Goal: Transaction & Acquisition: Purchase product/service

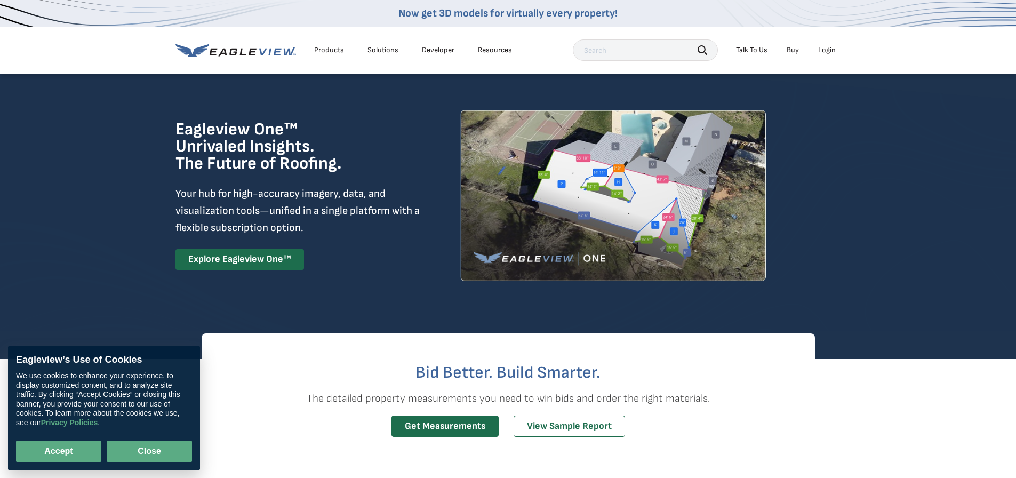
click at [154, 446] on button "Close" at bounding box center [149, 451] width 85 height 21
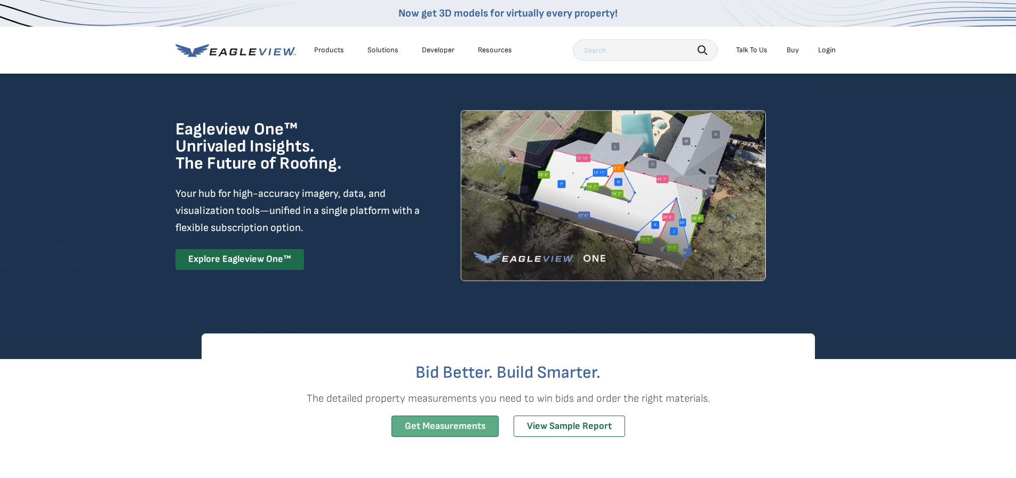
click at [429, 428] on link "Get Measurements" at bounding box center [444, 426] width 107 height 22
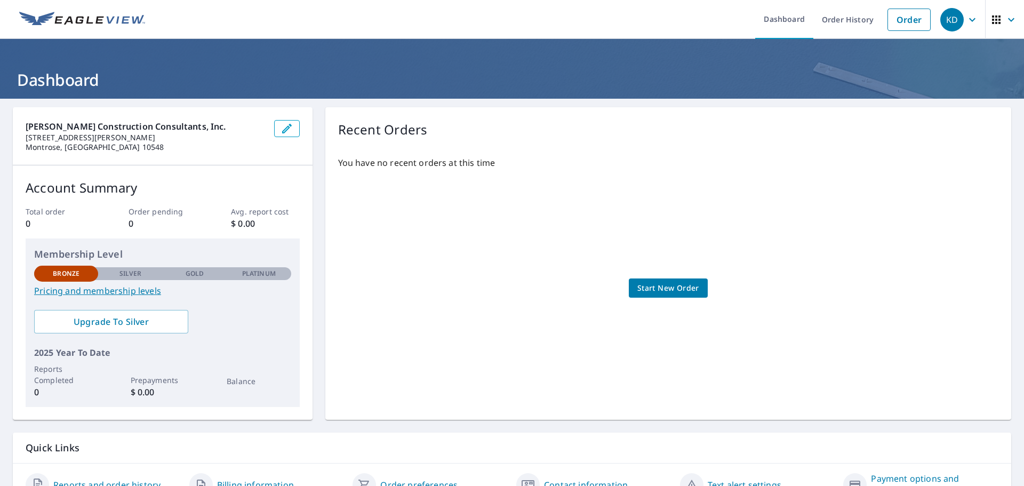
click at [116, 287] on link "Pricing and membership levels" at bounding box center [162, 290] width 257 height 13
click at [649, 285] on span "Start New Order" at bounding box center [668, 288] width 62 height 13
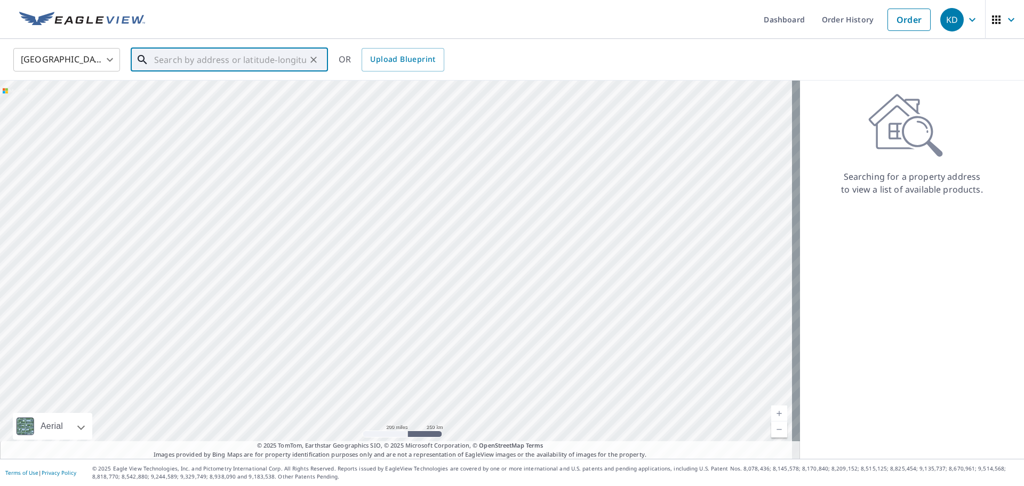
click at [170, 56] on input "text" at bounding box center [230, 60] width 152 height 30
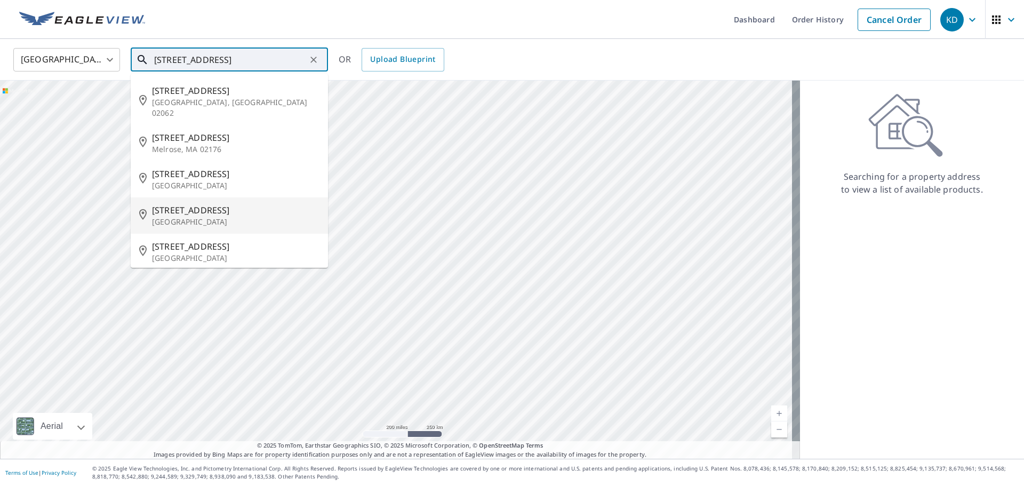
click at [176, 217] on p "Scarsdale, NY 10583" at bounding box center [235, 222] width 167 height 11
type input "51 Stratford Rd Scarsdale, NY 10583"
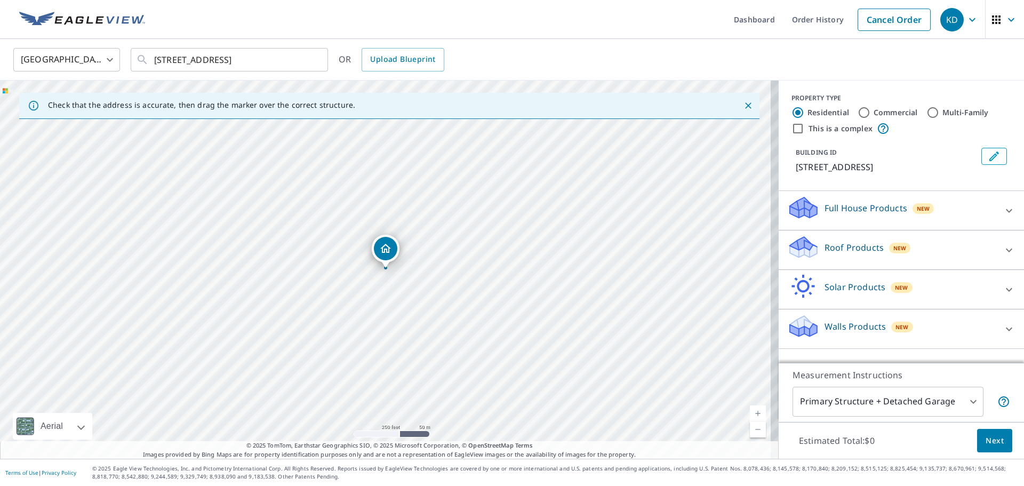
drag, startPoint x: 833, startPoint y: 245, endPoint x: 819, endPoint y: 249, distance: 14.4
click at [825, 249] on p "Roof Products" at bounding box center [854, 247] width 59 height 13
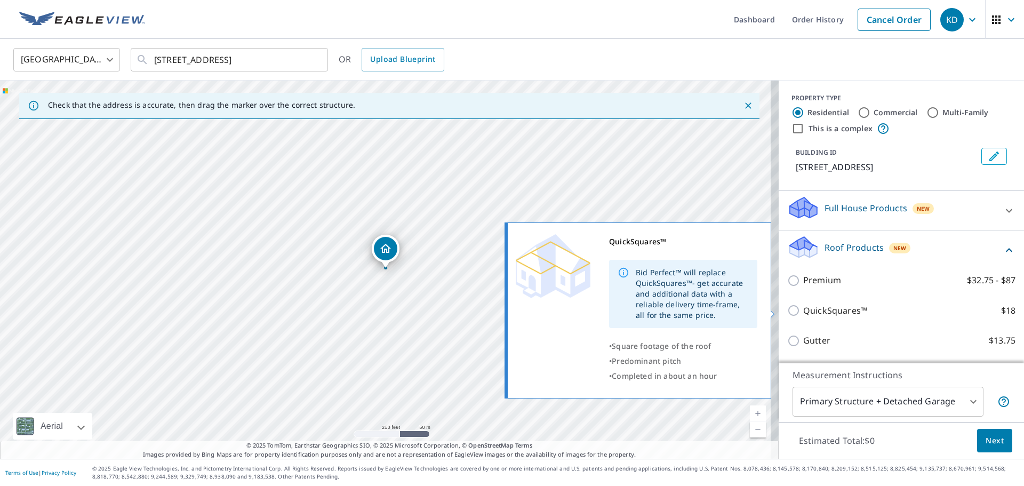
click at [789, 311] on input "QuickSquares™ $18" at bounding box center [795, 310] width 16 height 13
checkbox input "true"
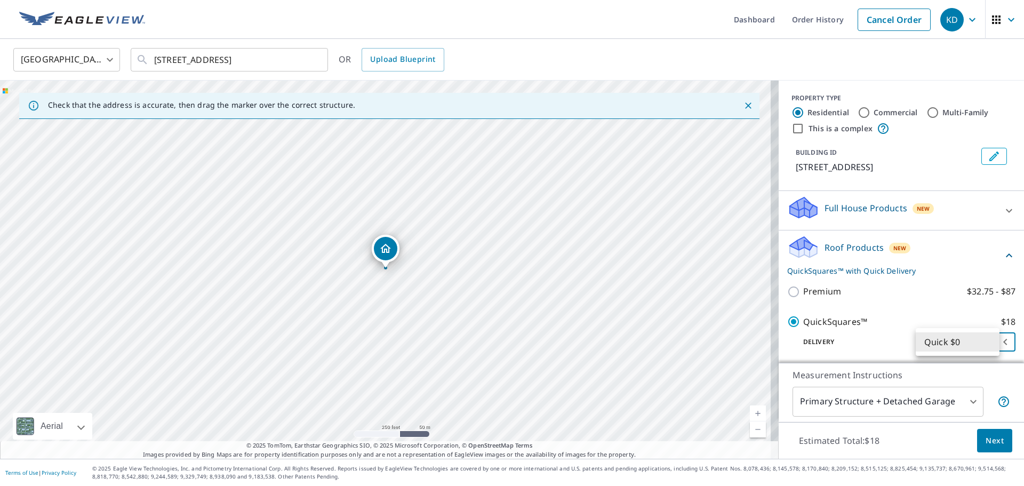
click at [988, 340] on body "KD KD Dashboard Order History Cancel Order KD United States US ​ 51 Stratford R…" at bounding box center [512, 243] width 1024 height 486
click at [988, 340] on li "Quick $0" at bounding box center [958, 341] width 84 height 19
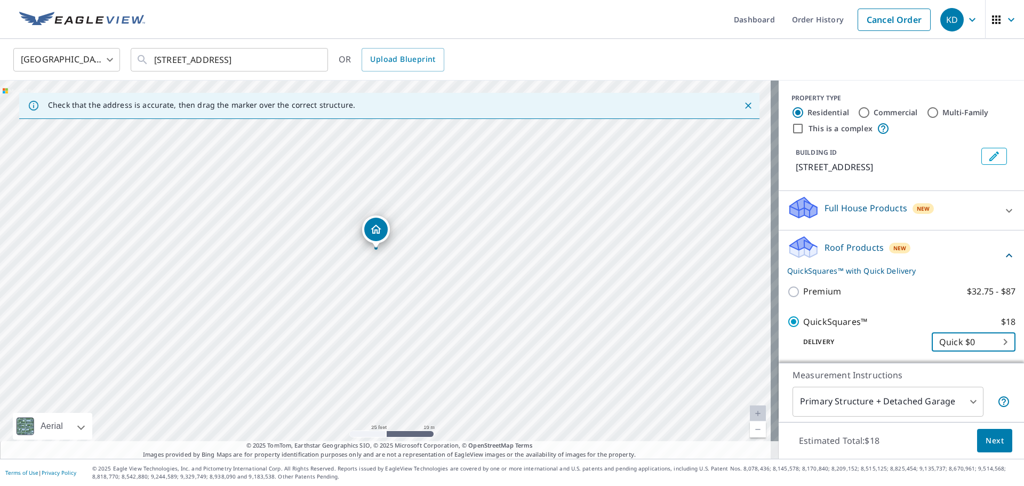
drag, startPoint x: 426, startPoint y: 250, endPoint x: 405, endPoint y: 258, distance: 22.1
click at [406, 258] on div "51 Stratford Rd Scarsdale, NY 10583" at bounding box center [389, 270] width 779 height 378
drag, startPoint x: 402, startPoint y: 250, endPoint x: 310, endPoint y: 309, distance: 108.7
click at [310, 309] on div "51 Stratford Rd Scarsdale, NY 10583" at bounding box center [389, 270] width 779 height 378
click at [283, 286] on icon "Dropped pin, building 1, Residential property, 51 Stratford Rd Scarsdale, NY 10…" at bounding box center [284, 287] width 13 height 13
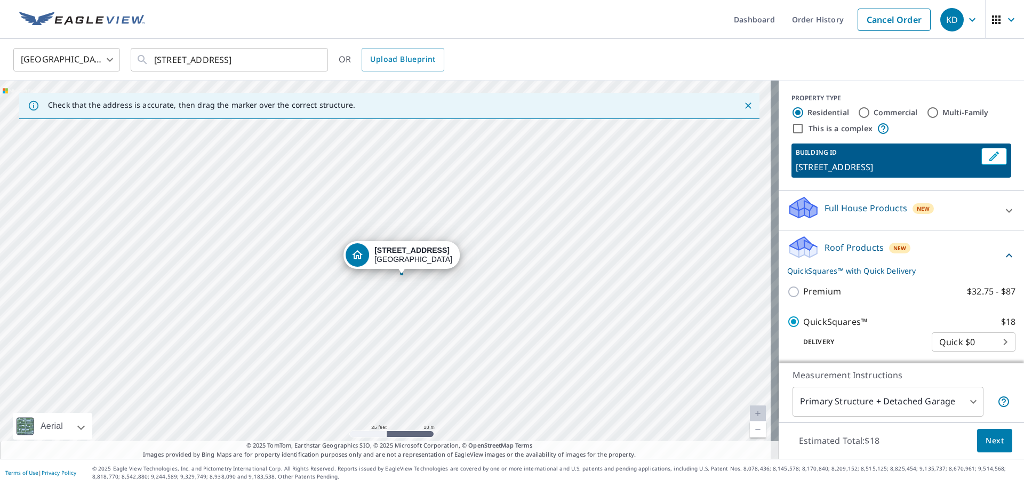
drag, startPoint x: 367, startPoint y: 254, endPoint x: 382, endPoint y: 260, distance: 16.5
click at [828, 245] on p "Roof Products" at bounding box center [854, 247] width 59 height 13
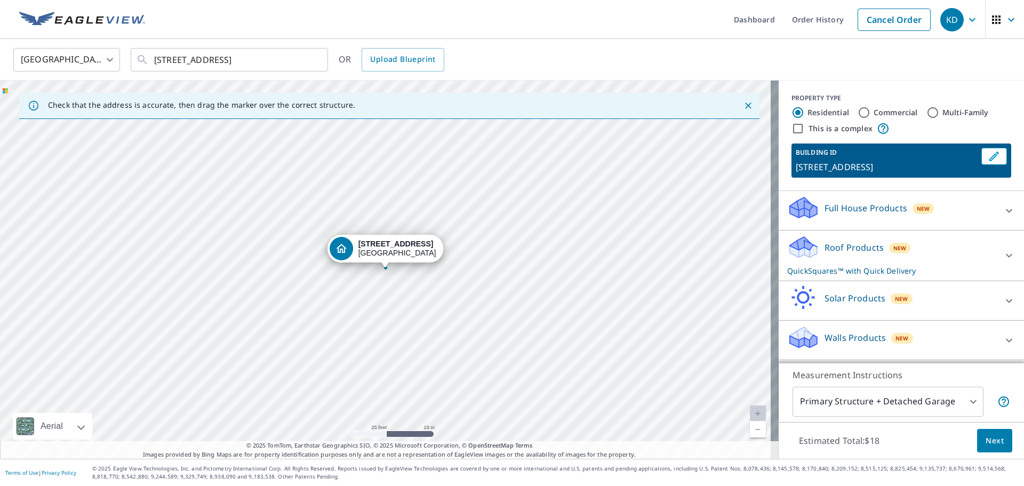
click at [828, 245] on p "Roof Products" at bounding box center [854, 247] width 59 height 13
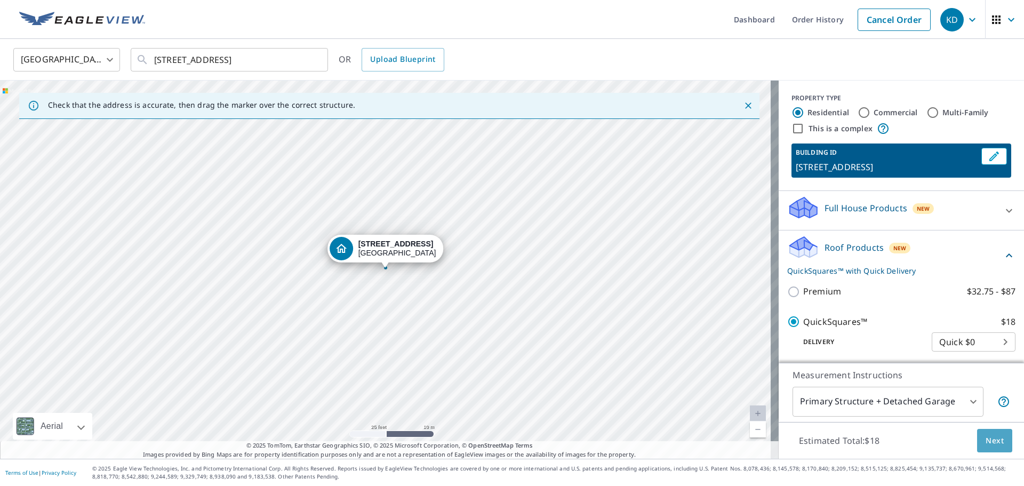
click at [986, 437] on span "Next" at bounding box center [995, 440] width 18 height 13
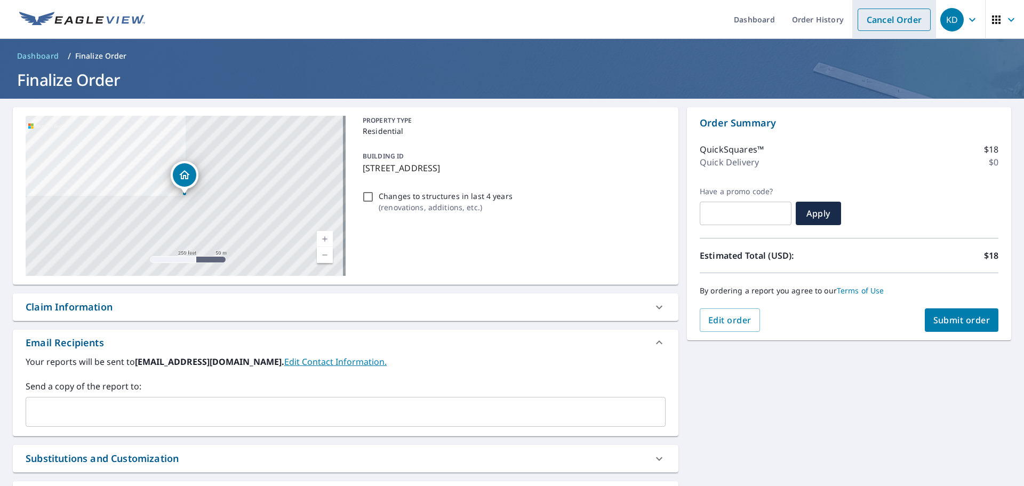
click at [881, 25] on link "Cancel Order" at bounding box center [894, 20] width 73 height 22
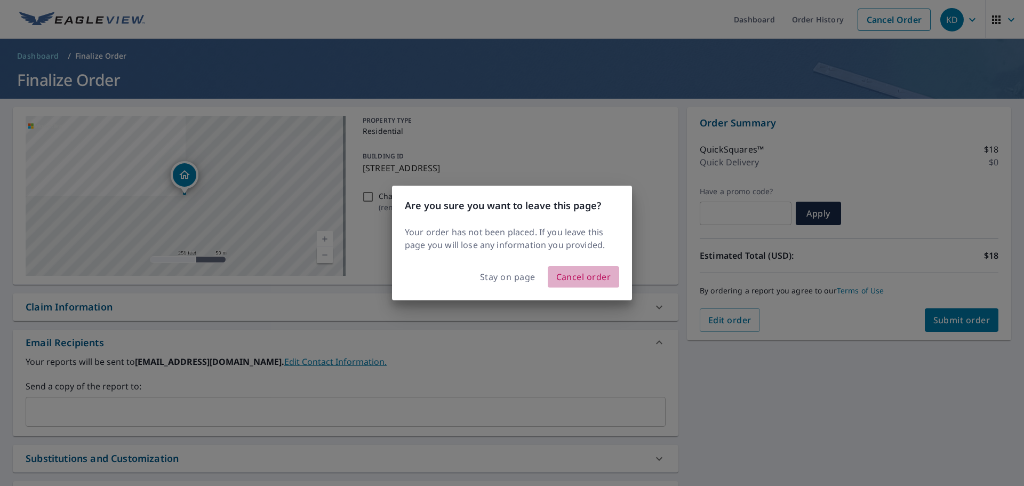
click at [565, 278] on span "Cancel order" at bounding box center [583, 276] width 55 height 15
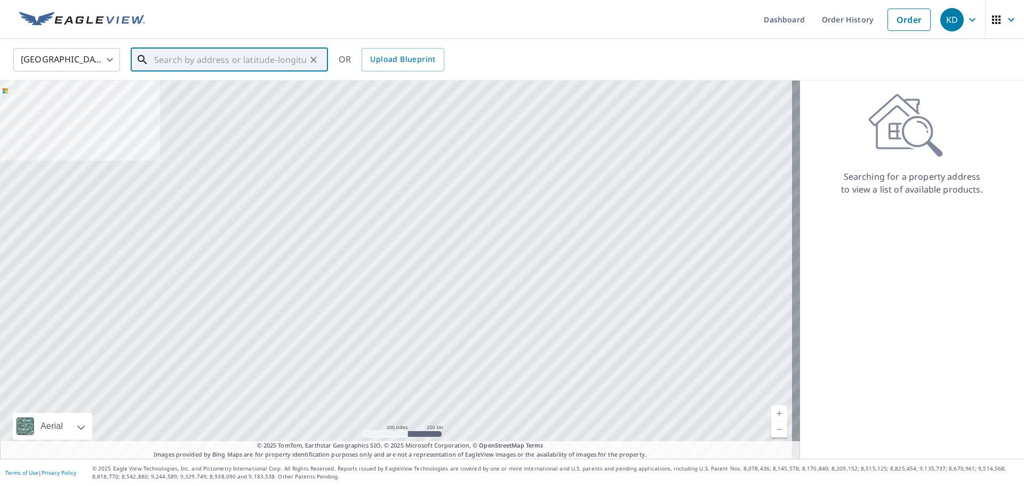
click at [222, 58] on input "text" at bounding box center [230, 60] width 152 height 30
